Goal: Navigation & Orientation: Find specific page/section

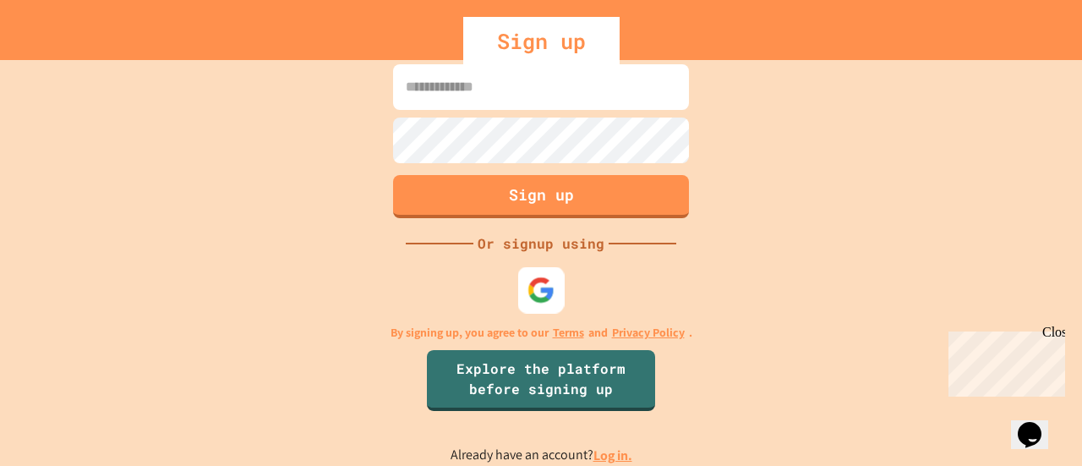
click at [542, 283] on img at bounding box center [541, 290] width 28 height 28
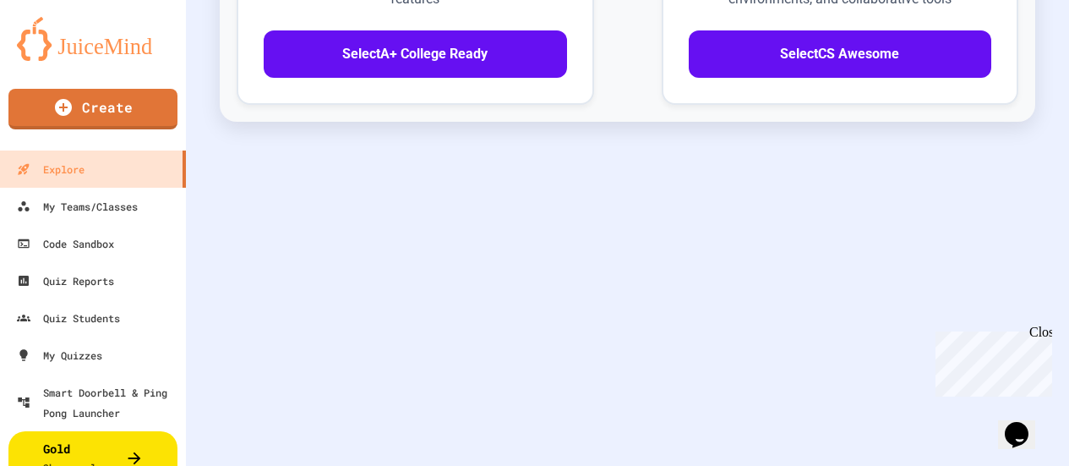
scroll to position [482, 0]
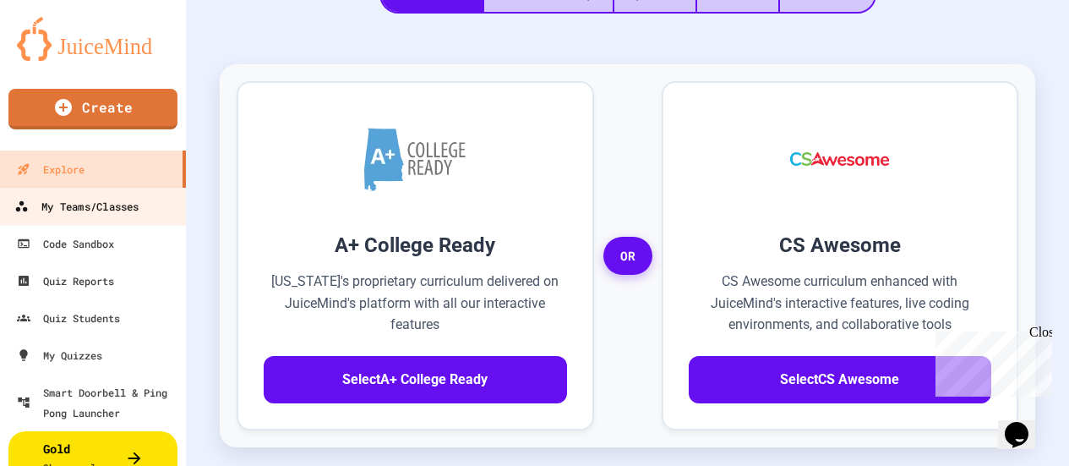
click at [101, 201] on div "My Teams/Classes" at bounding box center [76, 206] width 124 height 21
